Goal: Task Accomplishment & Management: Manage account settings

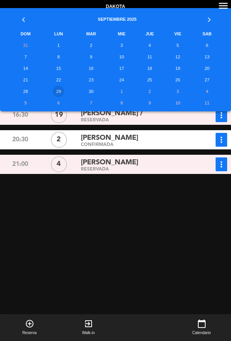
click at [178, 83] on td "26" at bounding box center [177, 80] width 27 height 12
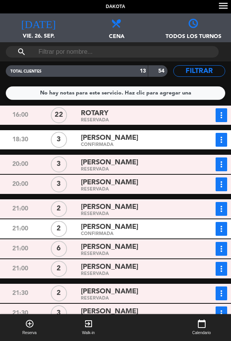
click at [209, 59] on div "search" at bounding box center [115, 51] width 231 height 19
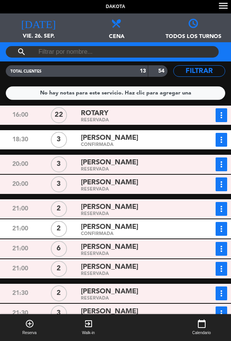
click at [178, 169] on div "RESERVADA" at bounding box center [136, 169] width 111 height 3
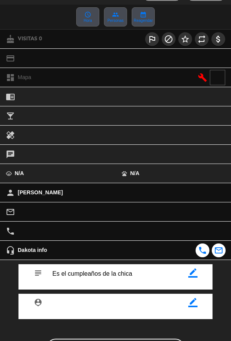
scroll to position [89, 0]
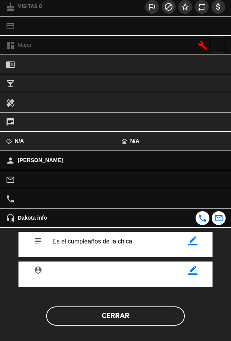
click at [160, 324] on button "Cerrar" at bounding box center [115, 316] width 138 height 19
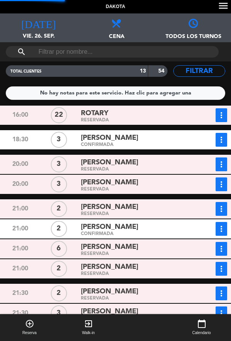
click at [178, 168] on div "RESERVADA" at bounding box center [136, 169] width 111 height 3
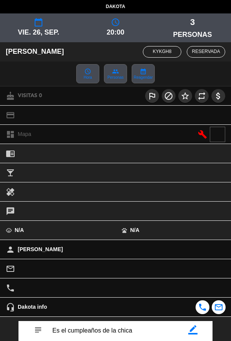
click at [196, 332] on icon "border_color" at bounding box center [192, 329] width 9 height 9
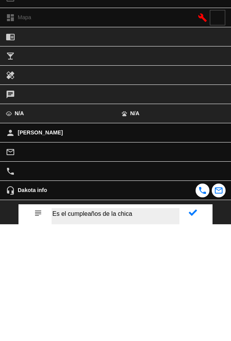
scroll to position [3, 0]
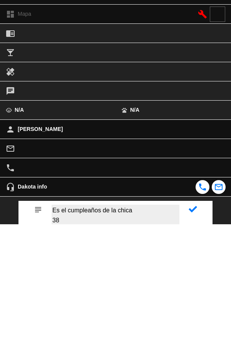
type textarea "Es el cumpleaños de la chica 38"
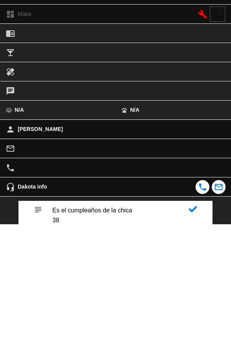
click at [194, 330] on icon at bounding box center [192, 326] width 8 height 8
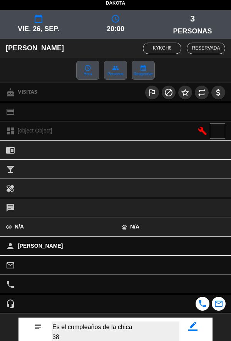
scroll to position [89, 0]
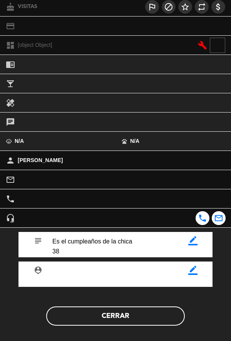
click at [156, 322] on button "Cerrar" at bounding box center [115, 316] width 138 height 19
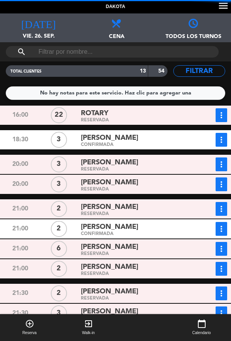
click at [180, 189] on div "RESERVADA" at bounding box center [136, 189] width 111 height 3
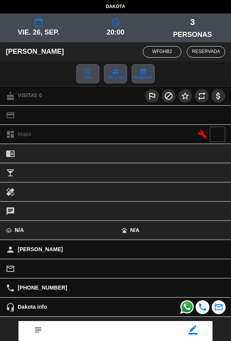
scroll to position [88, 0]
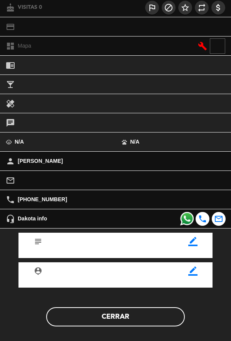
click at [196, 246] on icon "border_color" at bounding box center [192, 241] width 9 height 9
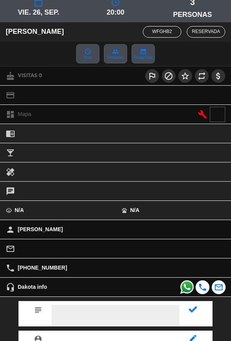
scroll to position [52, 0]
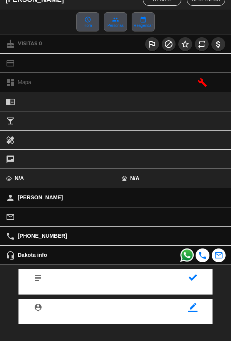
click at [195, 282] on icon at bounding box center [192, 278] width 8 height 8
click at [195, 282] on icon "border_color" at bounding box center [192, 278] width 9 height 9
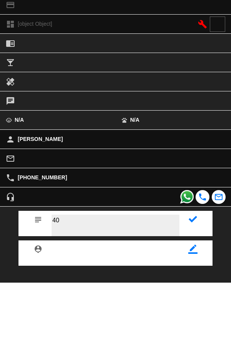
scroll to position [83, 0]
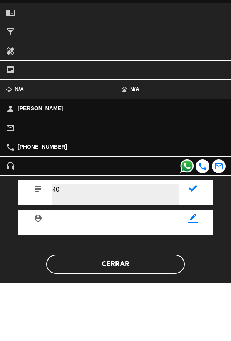
type textarea "40"
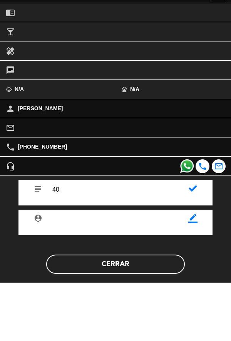
click at [194, 250] on icon at bounding box center [192, 247] width 8 height 8
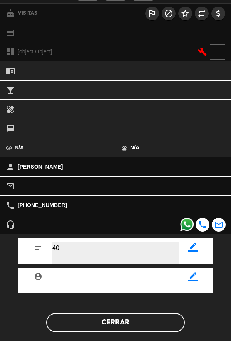
scroll to position [89, 0]
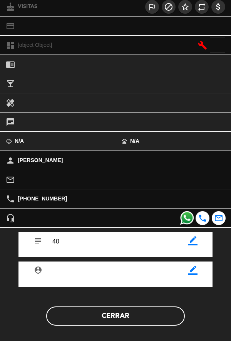
click at [155, 315] on button "Cerrar" at bounding box center [115, 316] width 138 height 19
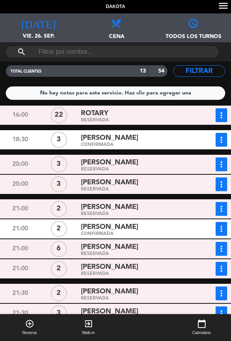
click at [189, 185] on div "[PERSON_NAME]" at bounding box center [136, 183] width 111 height 10
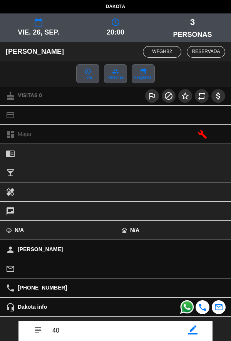
click at [196, 332] on icon "border_color" at bounding box center [192, 329] width 9 height 9
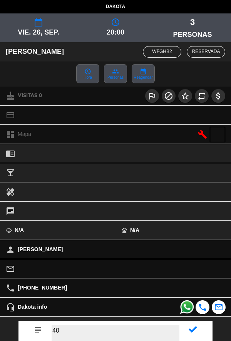
type textarea "4"
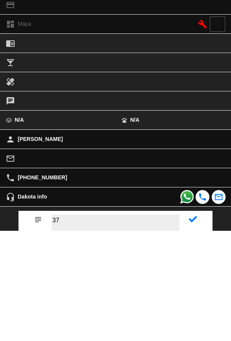
type textarea "37"
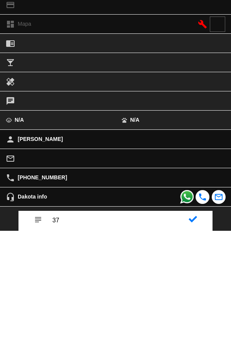
click at [190, 333] on icon at bounding box center [192, 329] width 8 height 8
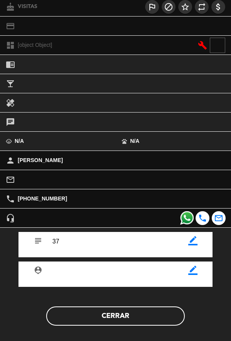
click at [151, 320] on button "Cerrar" at bounding box center [115, 316] width 138 height 19
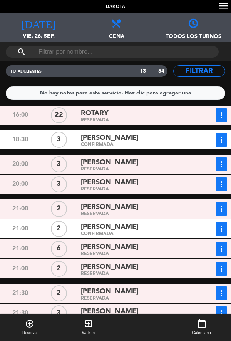
click at [179, 215] on div "RESERVADA" at bounding box center [136, 213] width 111 height 3
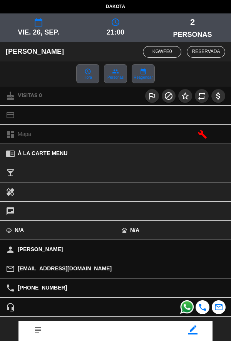
scroll to position [49, 0]
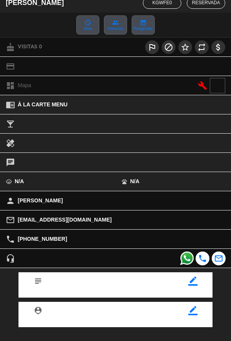
click at [196, 286] on icon "border_color" at bounding box center [192, 281] width 9 height 9
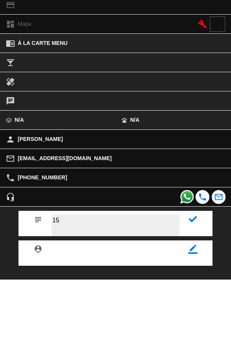
type textarea "15"
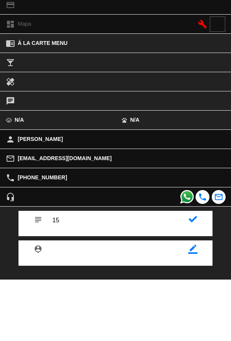
click at [196, 281] on icon at bounding box center [192, 281] width 8 height 8
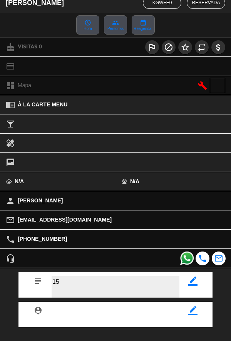
scroll to position [89, 0]
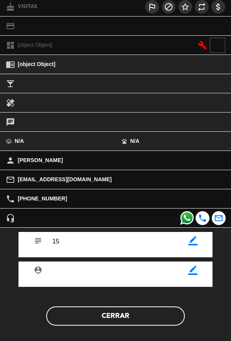
click at [162, 325] on button "Cerrar" at bounding box center [115, 316] width 138 height 19
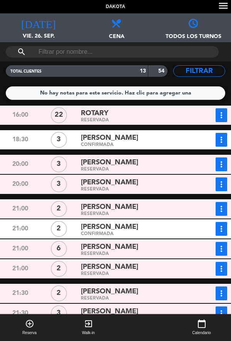
click at [181, 230] on div "[PERSON_NAME]" at bounding box center [136, 227] width 111 height 10
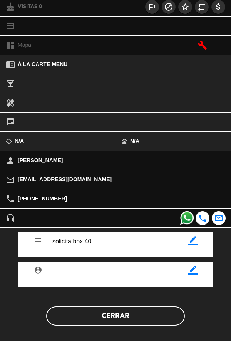
click at [163, 325] on button "Cerrar" at bounding box center [115, 316] width 138 height 19
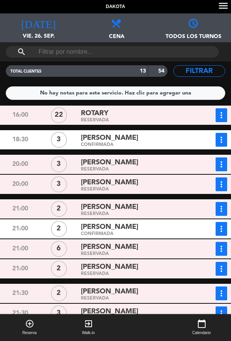
click at [189, 231] on div "[PERSON_NAME]" at bounding box center [136, 227] width 111 height 10
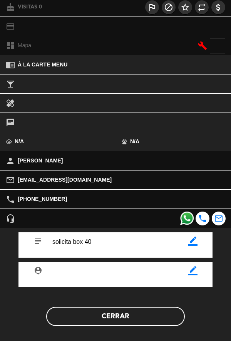
click at [163, 325] on button "Cerrar" at bounding box center [115, 316] width 138 height 19
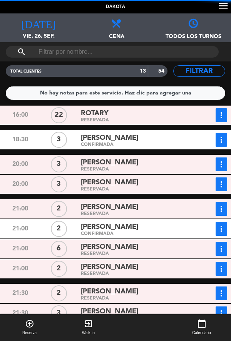
click at [179, 252] on div "RESERVADA" at bounding box center [136, 253] width 111 height 3
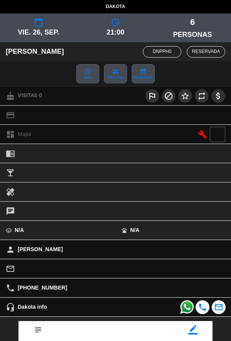
click at [197, 330] on icon "border_color" at bounding box center [192, 329] width 9 height 9
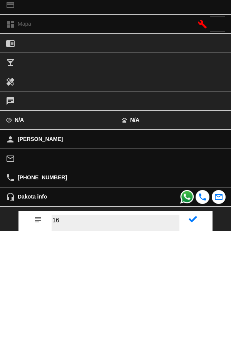
type textarea "16"
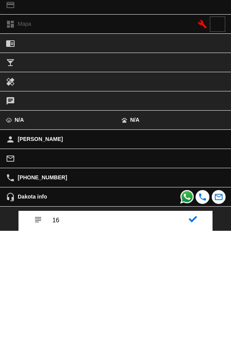
click at [196, 334] on icon at bounding box center [192, 329] width 8 height 8
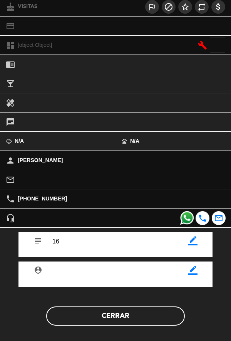
click at [149, 322] on button "Cerrar" at bounding box center [115, 316] width 138 height 19
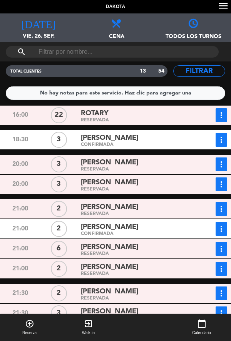
click at [166, 274] on div "RESERVADA" at bounding box center [136, 273] width 111 height 3
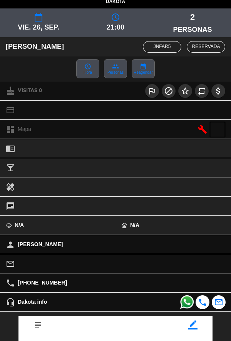
scroll to position [60, 0]
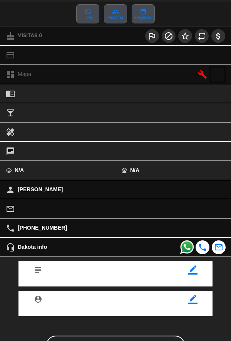
click at [194, 270] on icon "border_color" at bounding box center [192, 270] width 9 height 9
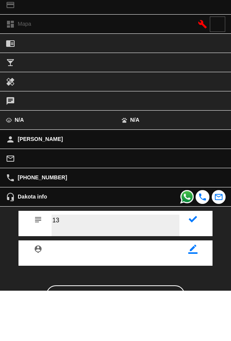
type textarea "13"
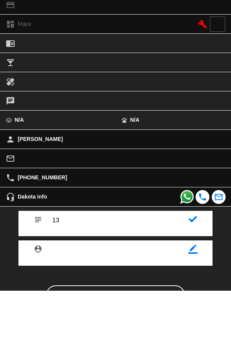
click at [189, 272] on icon at bounding box center [192, 270] width 8 height 8
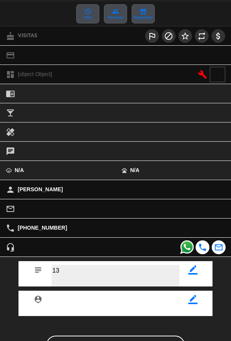
scroll to position [89, 0]
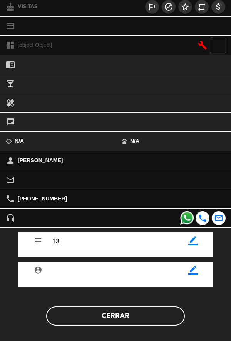
click at [164, 322] on button "Cerrar" at bounding box center [115, 316] width 138 height 19
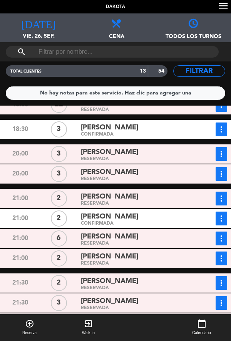
scroll to position [0, 0]
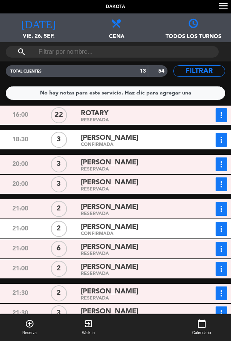
click at [159, 162] on div "[PERSON_NAME]" at bounding box center [136, 163] width 111 height 10
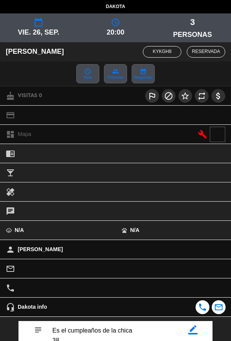
scroll to position [89, 0]
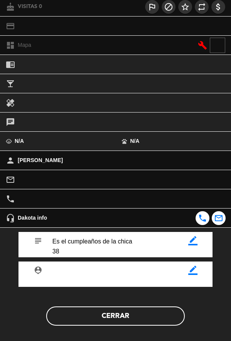
click at [147, 322] on button "Cerrar" at bounding box center [115, 316] width 138 height 19
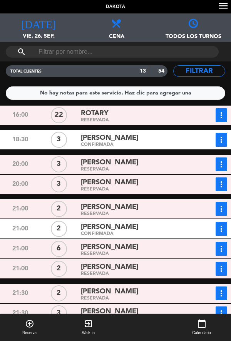
click at [6, 92] on div "No hay notas para este servicio. Haz clic para agregar una" at bounding box center [115, 92] width 219 height 13
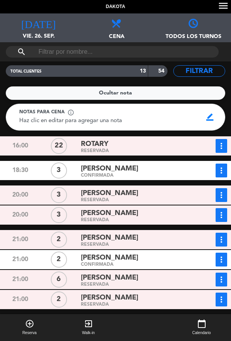
click at [228, 134] on div "Dakota menu [DATE] vie. 26. sep. [DATE] Todos los servicios Cena Cena Todos los…" at bounding box center [115, 170] width 231 height 341
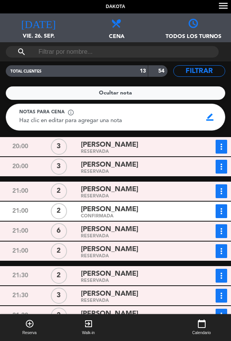
scroll to position [49, 0]
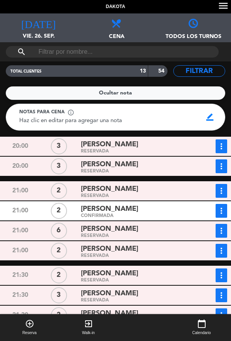
click at [169, 190] on div "[PERSON_NAME]" at bounding box center [136, 189] width 111 height 10
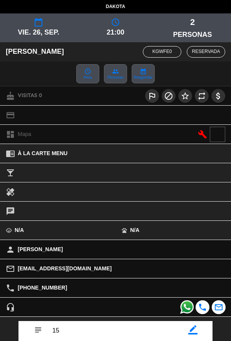
scroll to position [89, 0]
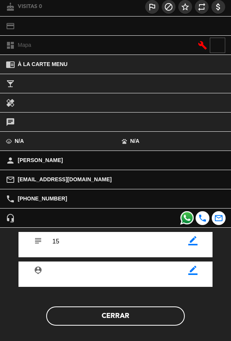
click at [142, 320] on button "Cerrar" at bounding box center [115, 316] width 138 height 19
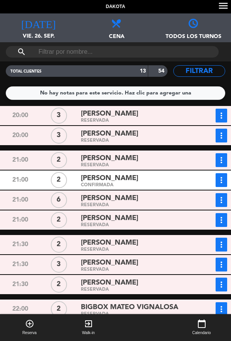
click at [175, 181] on div "[PERSON_NAME]" at bounding box center [136, 178] width 111 height 10
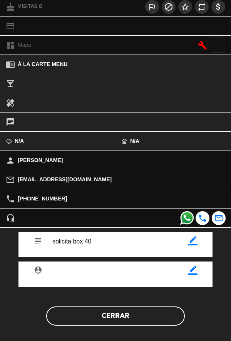
click at [141, 318] on button "Cerrar" at bounding box center [115, 316] width 138 height 19
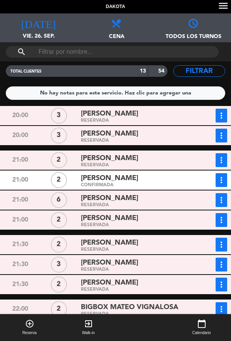
click at [100, 221] on span "[PERSON_NAME]" at bounding box center [109, 218] width 57 height 11
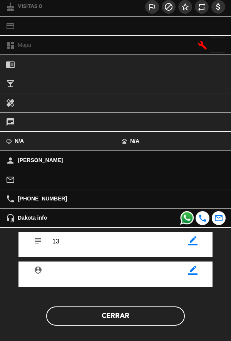
click at [145, 321] on button "Cerrar" at bounding box center [115, 316] width 138 height 19
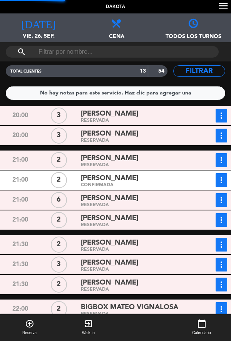
click at [170, 250] on div "RESERVADA" at bounding box center [136, 249] width 111 height 3
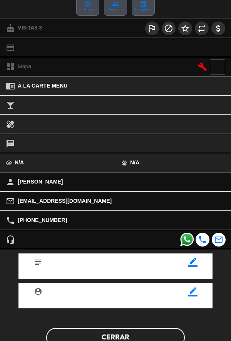
scroll to position [73, 0]
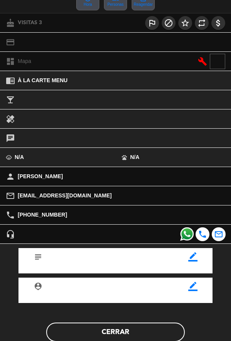
click at [191, 261] on icon "border_color" at bounding box center [192, 256] width 9 height 9
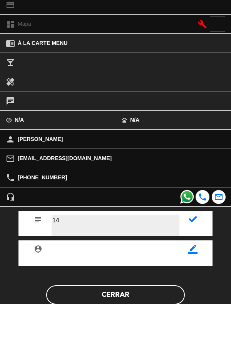
type textarea "14"
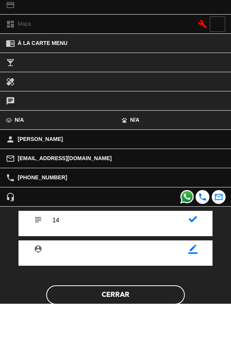
click at [191, 258] on icon at bounding box center [192, 256] width 8 height 8
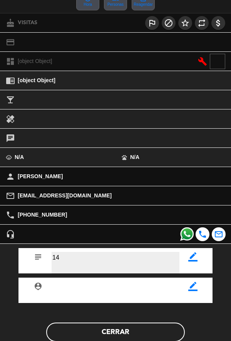
scroll to position [89, 0]
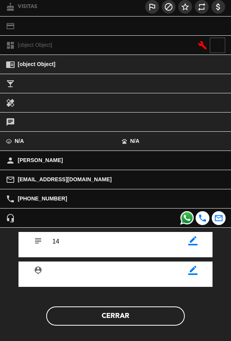
click at [147, 320] on button "Cerrar" at bounding box center [115, 316] width 138 height 19
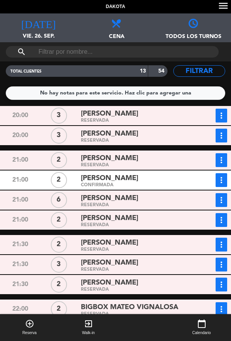
click at [139, 221] on div "[PERSON_NAME]" at bounding box center [136, 218] width 111 height 10
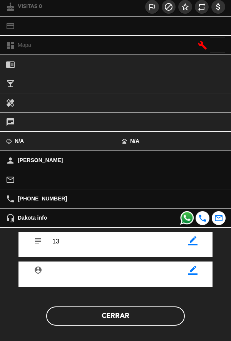
click at [144, 319] on button "Cerrar" at bounding box center [115, 316] width 138 height 19
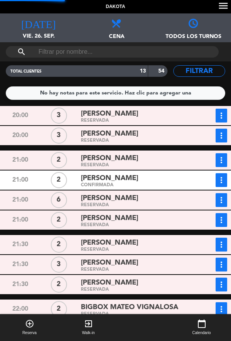
click at [148, 249] on div "RESERVADA" at bounding box center [136, 249] width 111 height 3
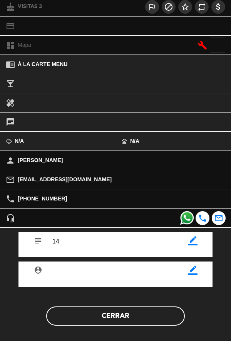
click at [146, 320] on button "Cerrar" at bounding box center [115, 316] width 138 height 19
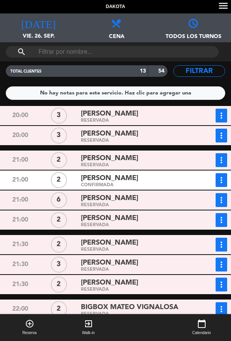
click at [140, 246] on div "[PERSON_NAME]" at bounding box center [136, 243] width 111 height 10
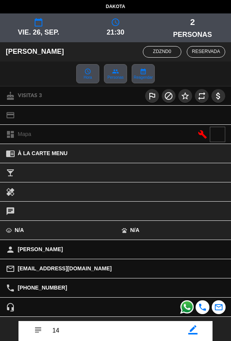
click at [193, 334] on icon "border_color" at bounding box center [192, 329] width 9 height 9
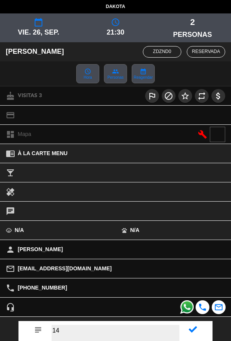
type textarea "1"
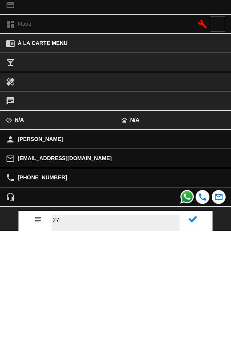
type textarea "27"
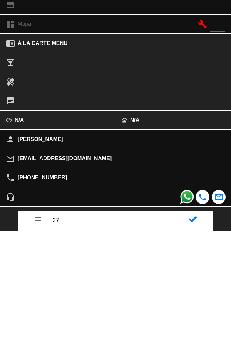
click at [191, 331] on icon at bounding box center [192, 329] width 8 height 8
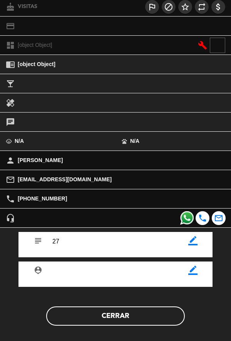
click at [149, 319] on button "Cerrar" at bounding box center [115, 316] width 138 height 19
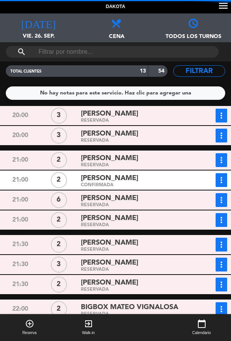
scroll to position [56, 0]
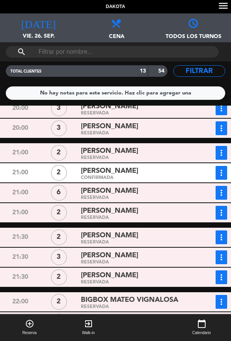
click at [134, 260] on div "[PERSON_NAME]" at bounding box center [136, 256] width 111 height 10
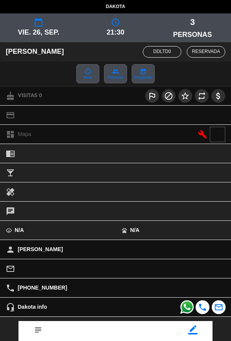
scroll to position [88, 0]
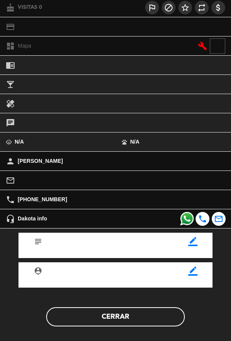
click at [196, 246] on icon "border_color" at bounding box center [192, 241] width 9 height 9
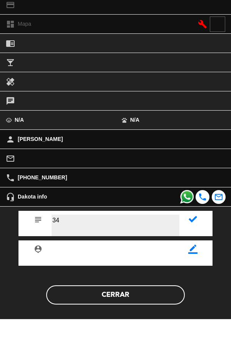
type textarea "34"
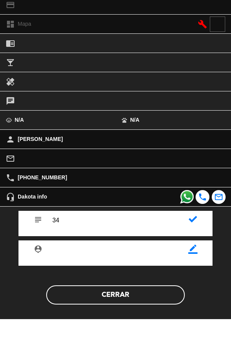
click at [195, 238] on icon at bounding box center [192, 241] width 8 height 8
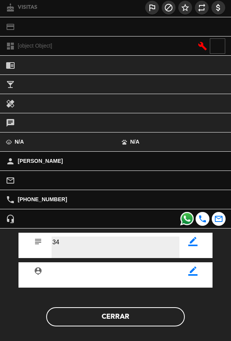
scroll to position [89, 0]
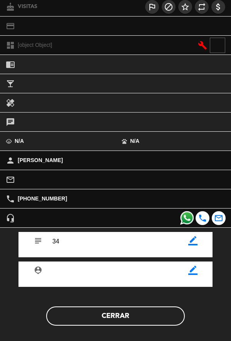
click at [143, 323] on button "Cerrar" at bounding box center [115, 316] width 138 height 19
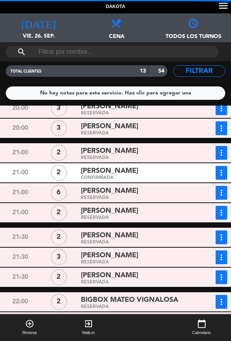
click at [154, 283] on div "RESERVADA" at bounding box center [136, 282] width 111 height 3
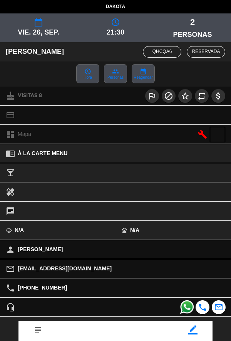
scroll to position [45, 0]
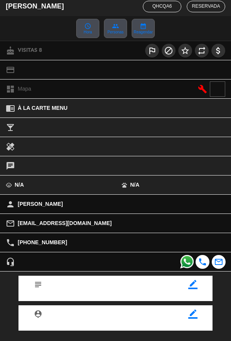
click at [191, 287] on icon "border_color" at bounding box center [192, 284] width 9 height 9
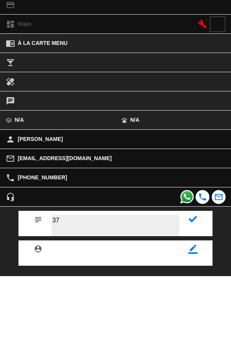
type textarea "37"
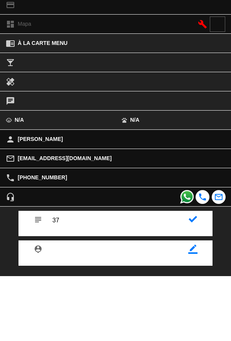
click at [193, 282] on icon at bounding box center [192, 284] width 8 height 8
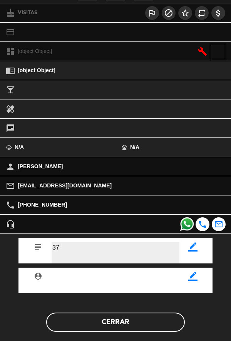
scroll to position [89, 0]
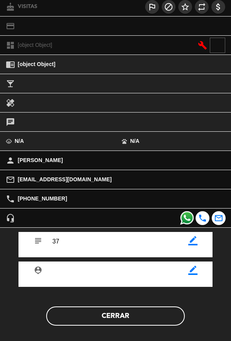
click at [159, 320] on button "Cerrar" at bounding box center [115, 316] width 138 height 19
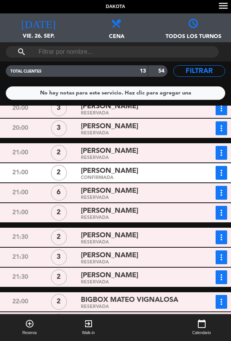
click at [158, 307] on div "RESERVADA" at bounding box center [136, 306] width 111 height 3
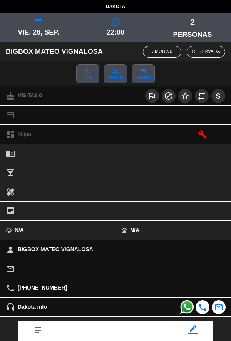
scroll to position [45, 0]
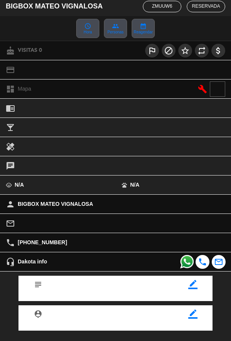
click at [193, 283] on icon "border_color" at bounding box center [192, 284] width 9 height 9
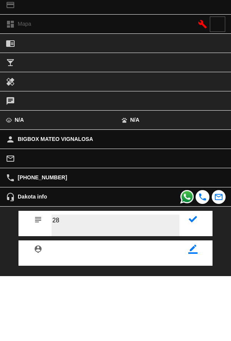
type textarea "28"
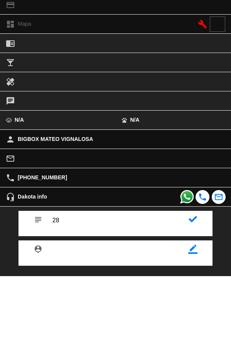
click at [206, 286] on div at bounding box center [192, 282] width 27 height 12
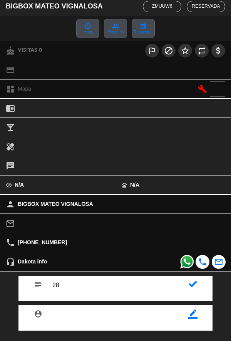
scroll to position [89, 0]
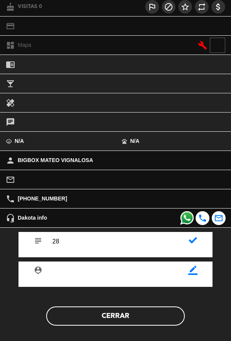
click at [192, 243] on icon at bounding box center [192, 240] width 8 height 8
click at [158, 320] on button "Cerrar" at bounding box center [115, 316] width 138 height 19
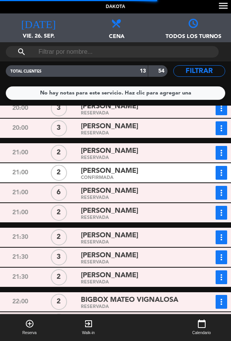
click at [160, 296] on span "BIGBOX MATEO VIGNALOSA" at bounding box center [129, 300] width 97 height 11
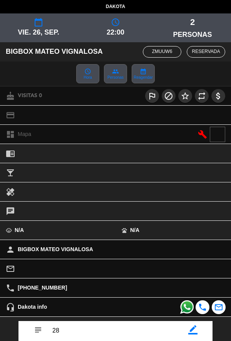
scroll to position [46, 0]
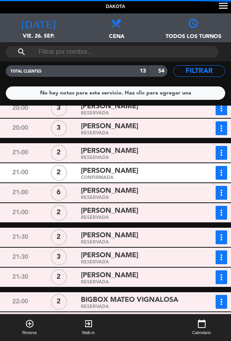
click at [140, 324] on div "[PERSON_NAME]" at bounding box center [136, 320] width 111 height 10
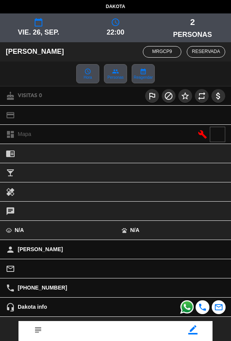
scroll to position [45, 0]
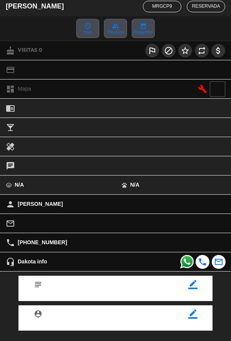
click at [190, 289] on icon "border_color" at bounding box center [192, 284] width 9 height 9
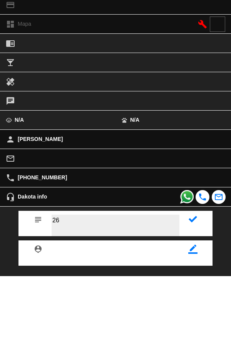
type textarea "26"
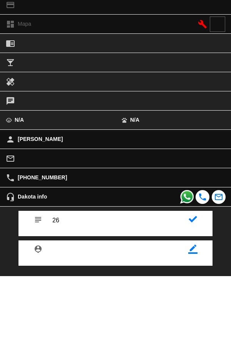
click at [192, 282] on icon at bounding box center [192, 284] width 8 height 8
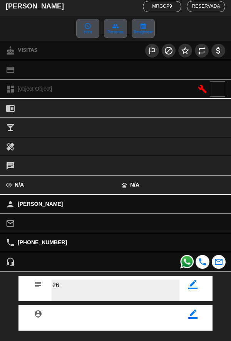
scroll to position [89, 0]
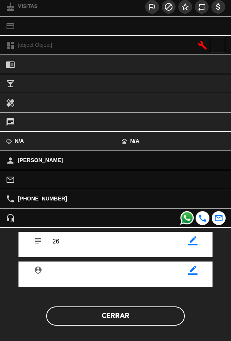
click at [155, 315] on button "Cerrar" at bounding box center [115, 316] width 138 height 19
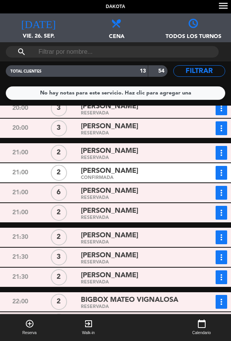
scroll to position [0, 0]
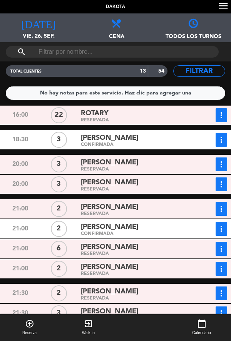
click at [140, 183] on div "[PERSON_NAME]" at bounding box center [136, 183] width 111 height 10
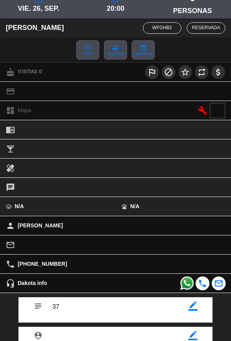
scroll to position [89, 0]
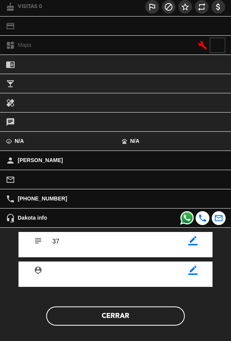
click at [141, 325] on button "Cerrar" at bounding box center [115, 316] width 138 height 19
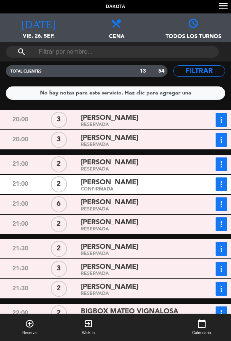
scroll to position [56, 0]
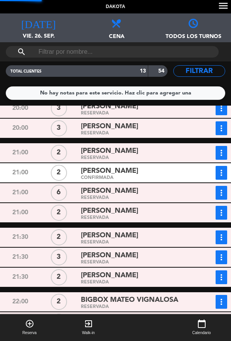
click at [183, 176] on div "[PERSON_NAME]" at bounding box center [136, 171] width 111 height 10
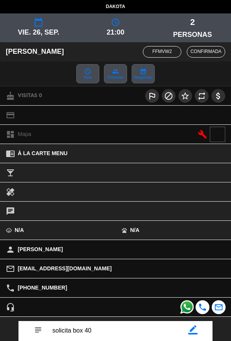
scroll to position [46, 0]
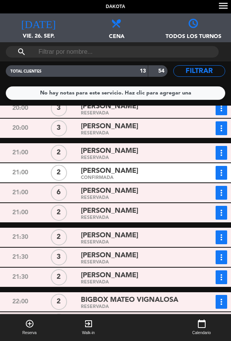
click at [178, 194] on div "[PERSON_NAME]" at bounding box center [136, 191] width 111 height 10
